Goal: Task Accomplishment & Management: Manage account settings

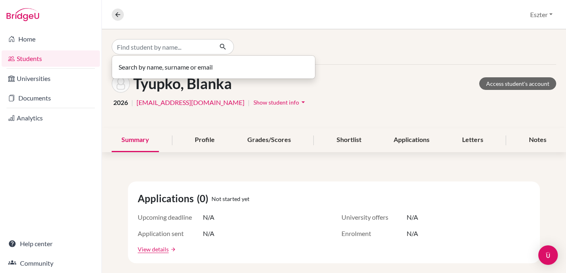
click at [183, 44] on input "Find student by name..." at bounding box center [162, 46] width 101 height 15
click at [125, 46] on input "márton dániel" at bounding box center [162, 46] width 101 height 15
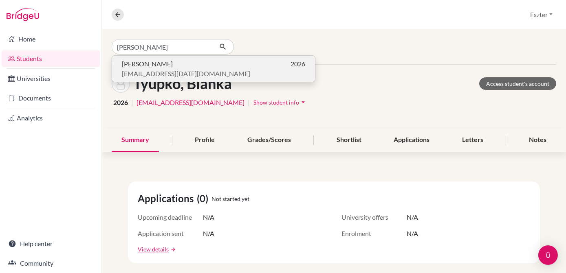
type input "marton dániel"
click at [139, 62] on span "Dániel Marton" at bounding box center [147, 64] width 51 height 10
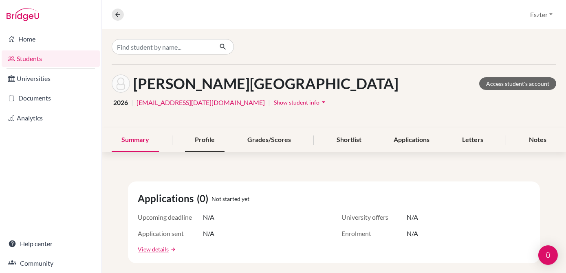
click at [199, 144] on div "Profile" at bounding box center [204, 140] width 39 height 24
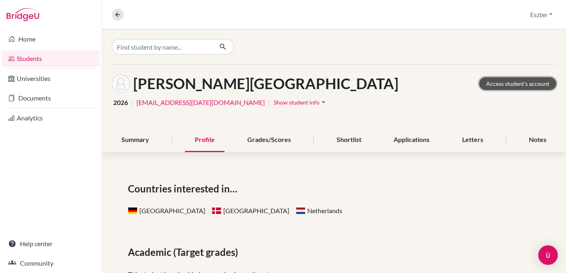
click at [488, 85] on link "Access student's account" at bounding box center [517, 83] width 77 height 13
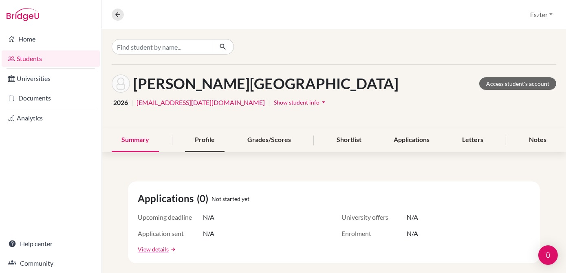
click at [206, 145] on div "Profile" at bounding box center [204, 140] width 39 height 24
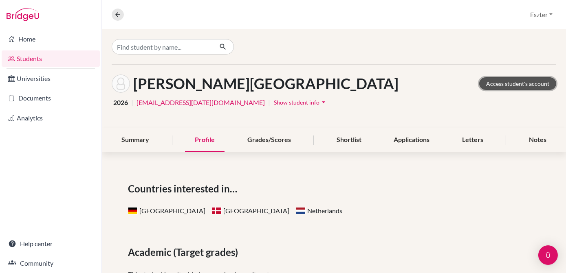
click at [487, 81] on link "Access student's account" at bounding box center [517, 83] width 77 height 13
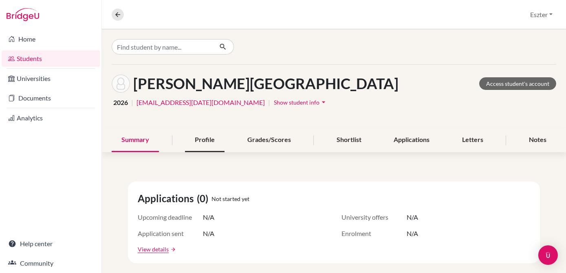
click at [197, 137] on div "Profile" at bounding box center [204, 140] width 39 height 24
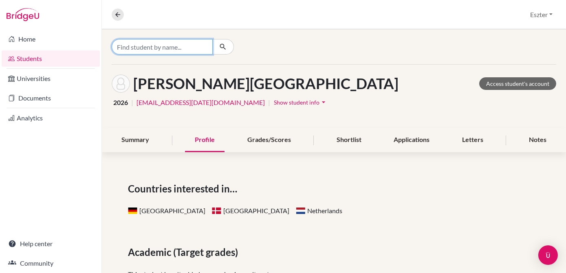
click at [177, 48] on input "Find student by name..." at bounding box center [162, 46] width 101 height 15
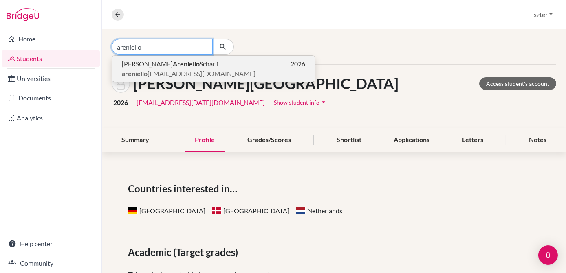
type input "areniello"
click at [173, 62] on b "Areniello" at bounding box center [186, 64] width 27 height 8
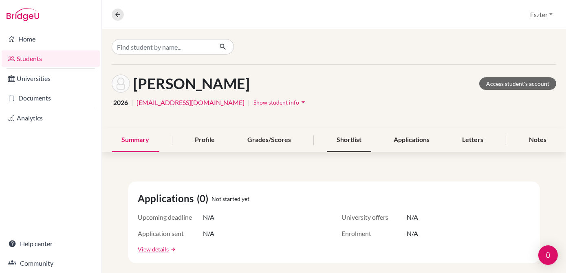
click at [358, 138] on div "Shortlist" at bounding box center [349, 140] width 44 height 24
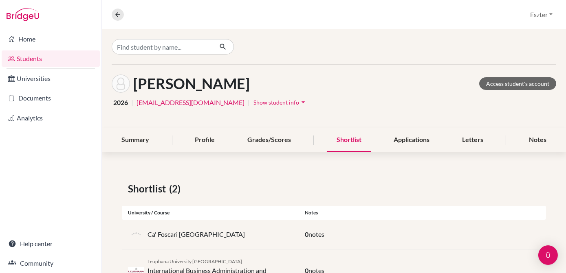
scroll to position [38, 0]
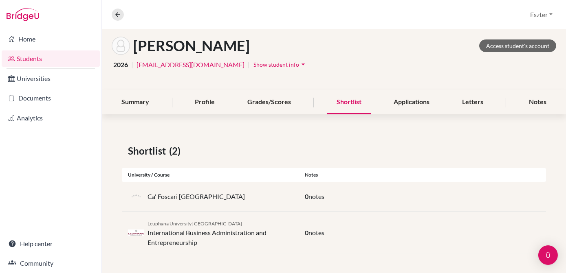
click at [345, 175] on div "Notes" at bounding box center [421, 174] width 247 height 7
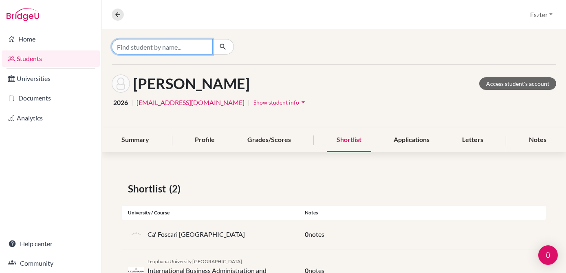
click at [193, 50] on input "Find student by name..." at bounding box center [162, 46] width 101 height 15
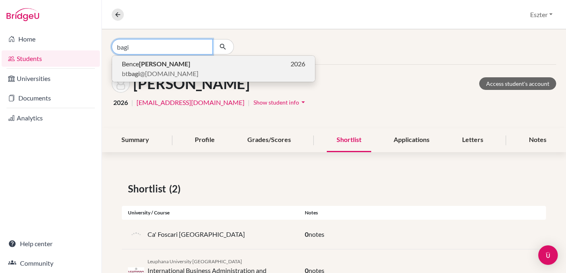
type input "bagi"
click at [183, 62] on p "Bence Bagi 2026" at bounding box center [213, 64] width 183 height 10
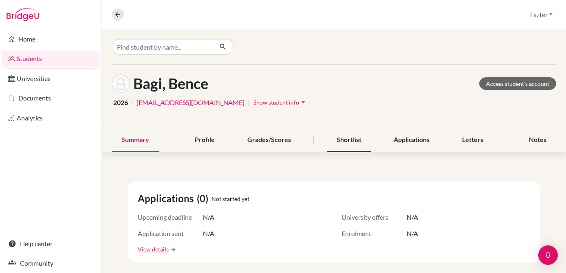
click at [357, 137] on div "Shortlist" at bounding box center [349, 140] width 44 height 24
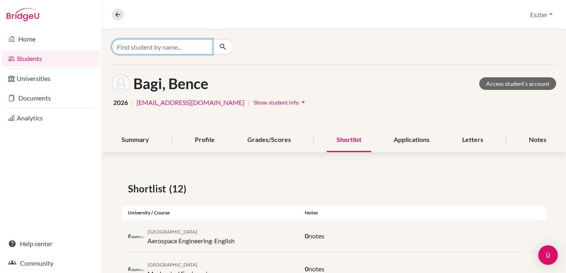
click at [202, 49] on input "Find student by name..." at bounding box center [162, 46] width 101 height 15
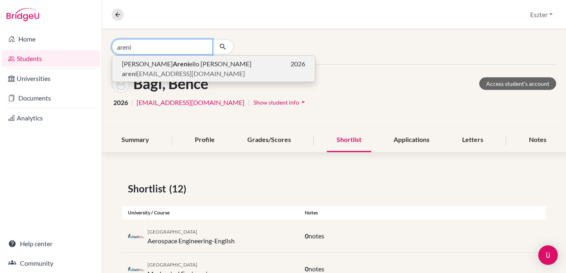
type input "areni"
click at [178, 66] on span "[PERSON_NAME] ello [PERSON_NAME]" at bounding box center [186, 64] width 129 height 10
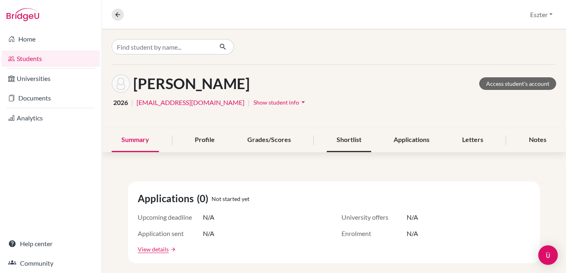
click at [343, 138] on div "Shortlist" at bounding box center [349, 140] width 44 height 24
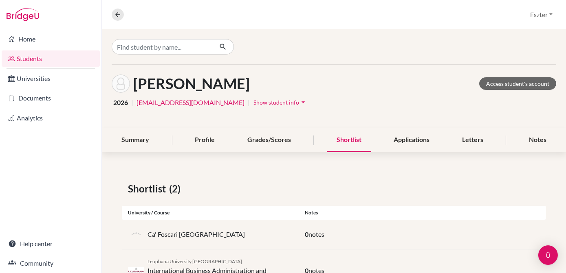
scroll to position [38, 0]
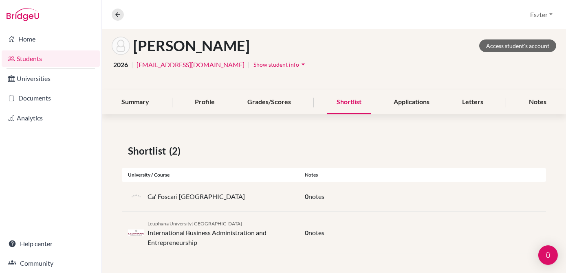
click at [218, 42] on h1 "[PERSON_NAME]" at bounding box center [191, 46] width 116 height 18
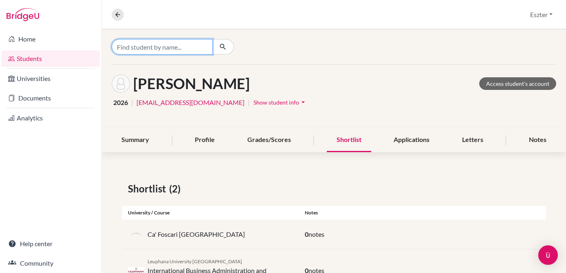
click at [200, 44] on input "Find student by name..." at bounding box center [162, 46] width 101 height 15
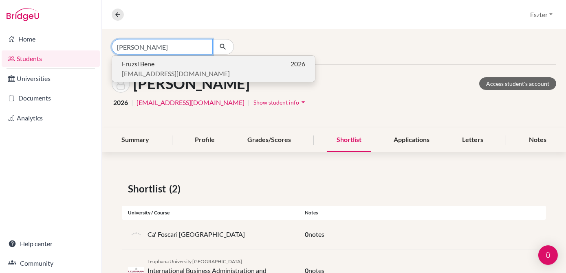
type input "[PERSON_NAME]"
click at [167, 67] on p "Fruzsi Bene 2026" at bounding box center [213, 64] width 183 height 10
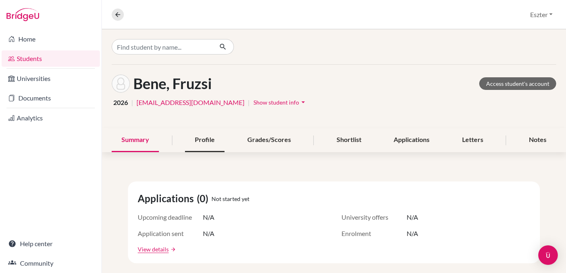
click at [210, 135] on div "Profile" at bounding box center [204, 140] width 39 height 24
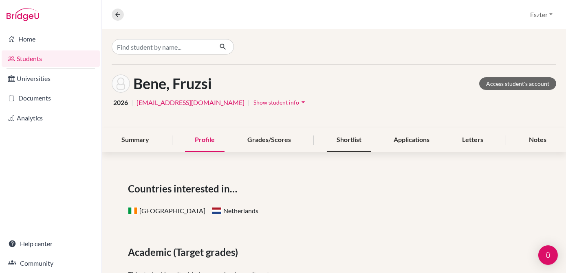
click at [353, 139] on div "Shortlist" at bounding box center [349, 140] width 44 height 24
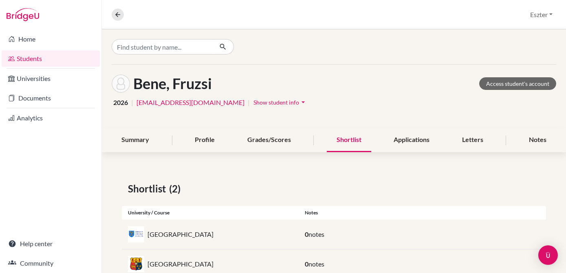
scroll to position [25, 0]
